Goal: Task Accomplishment & Management: Complete application form

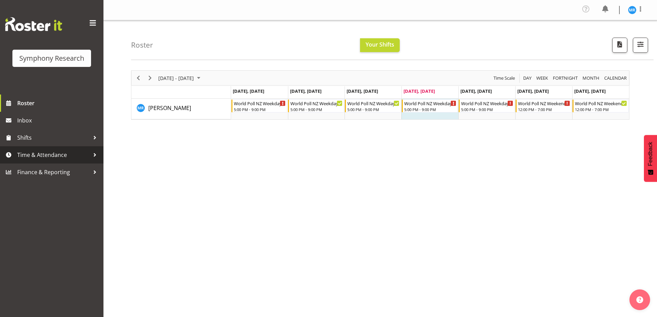
click at [61, 159] on span "Time & Attendance" at bounding box center [53, 155] width 72 height 10
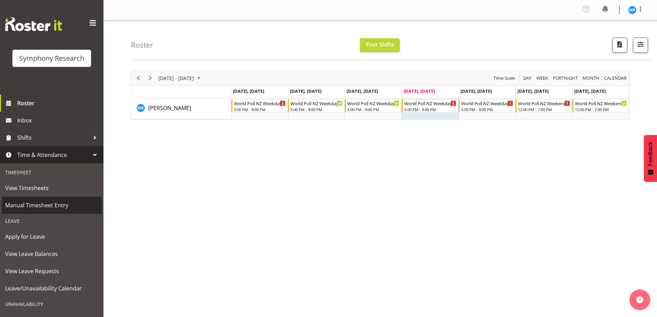
click at [64, 206] on span "Manual Timesheet Entry" at bounding box center [51, 205] width 93 height 10
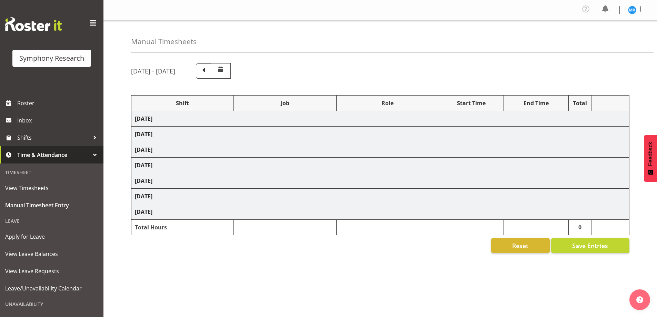
select select "48116"
select select "10527"
select select "47"
select select "48116"
select select "10527"
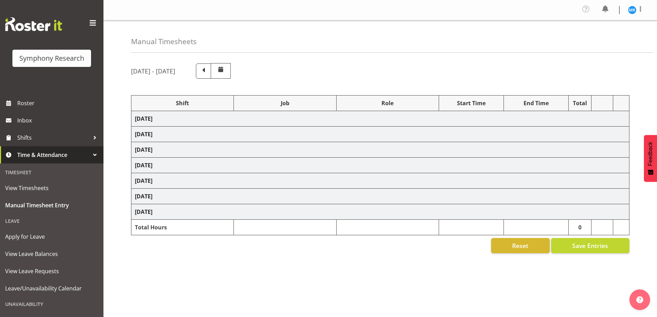
select select "47"
select select "48116"
select select "10527"
select select "47"
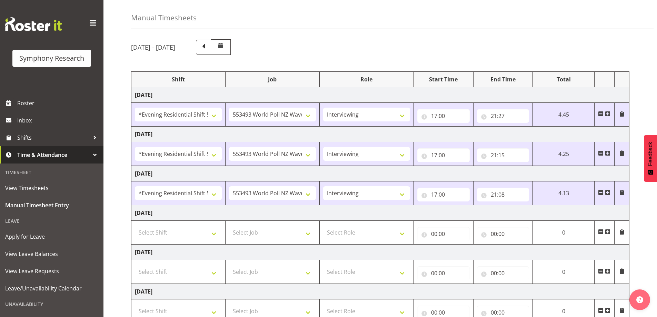
scroll to position [35, 0]
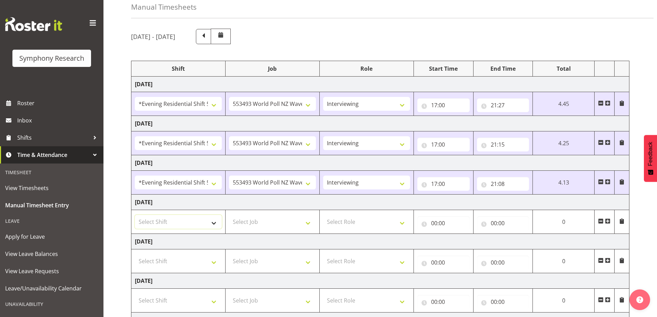
click at [211, 221] on select "Select Shift !!Weekend Residential (Roster IT Shift Label) *Business 9/10am ~ 4…" at bounding box center [178, 222] width 87 height 14
select select "48116"
click at [135, 215] on select "Select Shift !!Weekend Residential (Roster IT Shift Label) *Business 9/10am ~ 4…" at bounding box center [178, 222] width 87 height 14
click at [310, 226] on select "Select Job 550060 IF Admin 553492 World Poll Aus Wave 2 Main 2025 553493 World …" at bounding box center [272, 222] width 87 height 14
select select "10527"
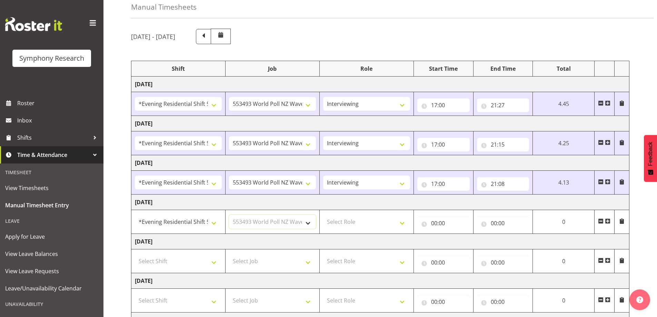
click at [229, 215] on select "Select Job 550060 IF Admin 553492 World Poll Aus Wave 2 Main 2025 553493 World …" at bounding box center [272, 222] width 87 height 14
click at [400, 226] on select "Select Role Briefing Interviewing" at bounding box center [366, 222] width 87 height 14
select select "47"
click at [323, 215] on select "Select Role Briefing Interviewing" at bounding box center [366, 222] width 87 height 14
click at [451, 227] on input "00:00" at bounding box center [444, 223] width 52 height 14
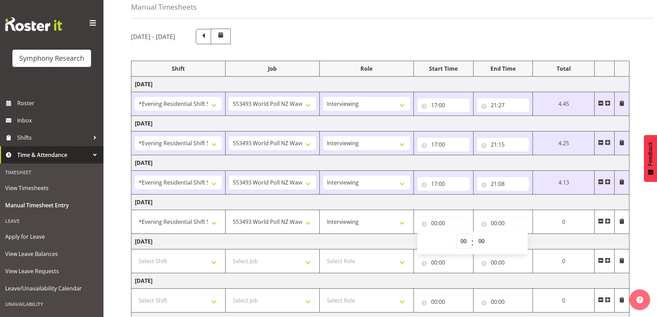
click at [462, 242] on select "00 01 02 03 04 05 06 07 08 09 10 11 12 13 14 15 16 17 18 19 20 21 22 23" at bounding box center [465, 241] width 16 height 14
select select "17"
click at [472, 234] on select "00 01 02 03 04 05 06 07 08 09 10 11 12 13 14 15 16 17 18 19 20 21 22 23" at bounding box center [465, 241] width 16 height 14
type input "17:00"
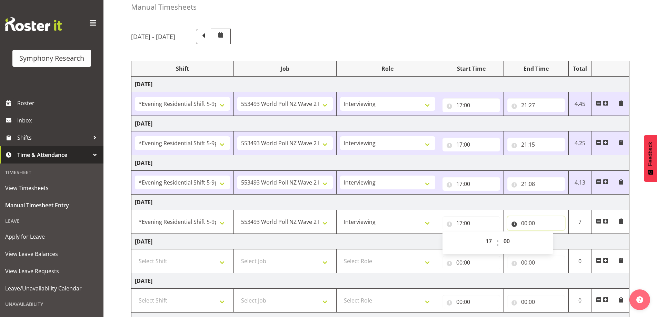
click at [539, 222] on input "00:00" at bounding box center [537, 223] width 58 height 14
click at [550, 238] on select "00 01 02 03 04 05 06 07 08 09 10 11 12 13 14 15 16 17 18 19 20 21 22 23" at bounding box center [555, 241] width 16 height 14
select select "21"
click at [547, 234] on select "00 01 02 03 04 05 06 07 08 09 10 11 12 13 14 15 16 17 18 19 20 21 22 23" at bounding box center [555, 241] width 16 height 14
type input "21:00"
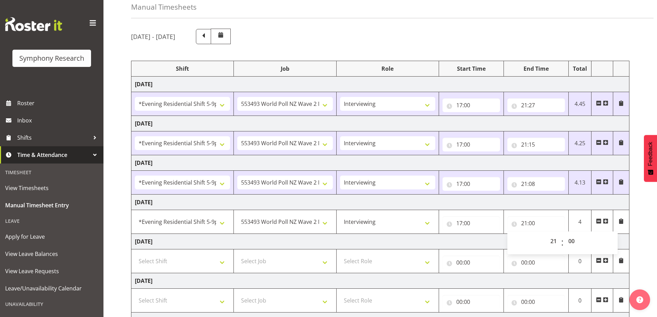
click at [648, 217] on div "[DATE] - [DATE] Shift Job Role Start Time End Time Total [DATE] !!Weekend Resid…" at bounding box center [394, 206] width 526 height 367
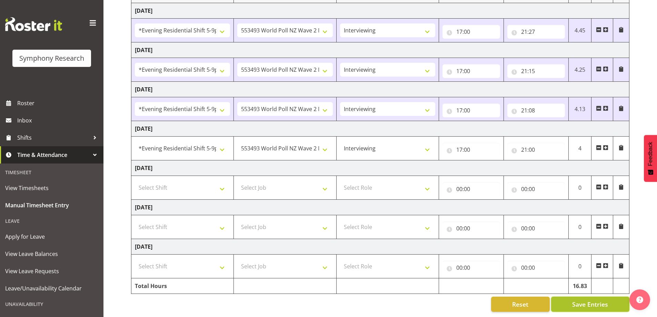
click at [579, 300] on span "Save Entries" at bounding box center [591, 304] width 36 height 9
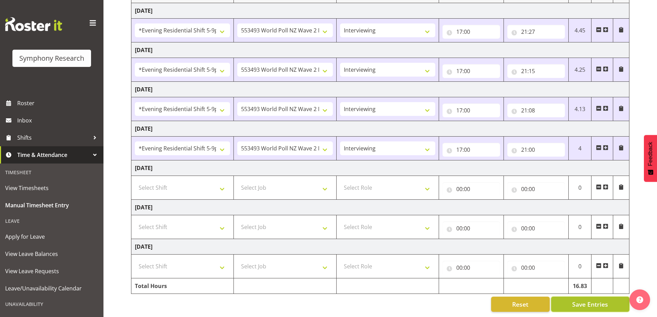
click at [594, 300] on span "Save Entries" at bounding box center [591, 304] width 36 height 9
